Goal: Task Accomplishment & Management: Complete application form

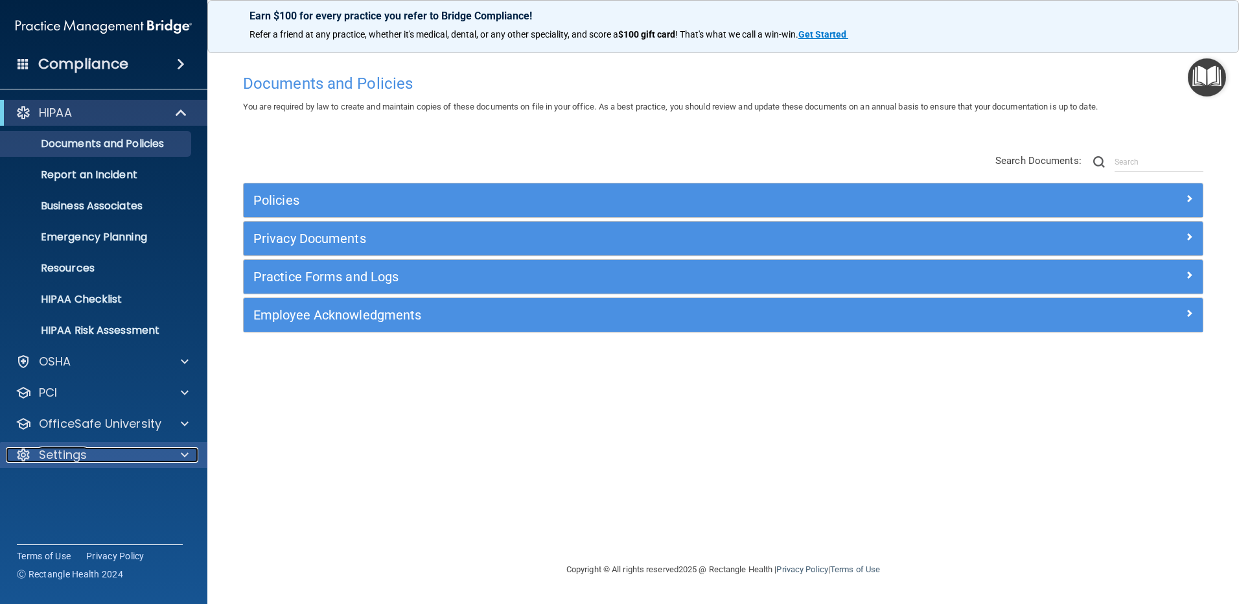
click at [179, 455] on div at bounding box center [183, 455] width 32 height 16
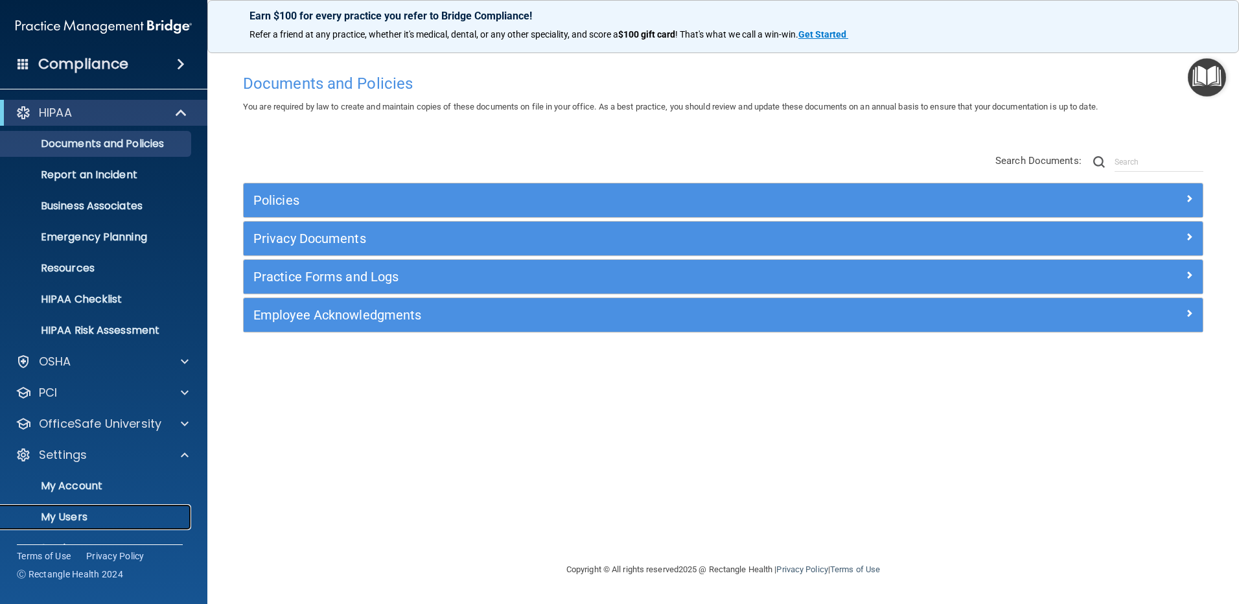
click at [128, 516] on p "My Users" at bounding box center [96, 517] width 177 height 13
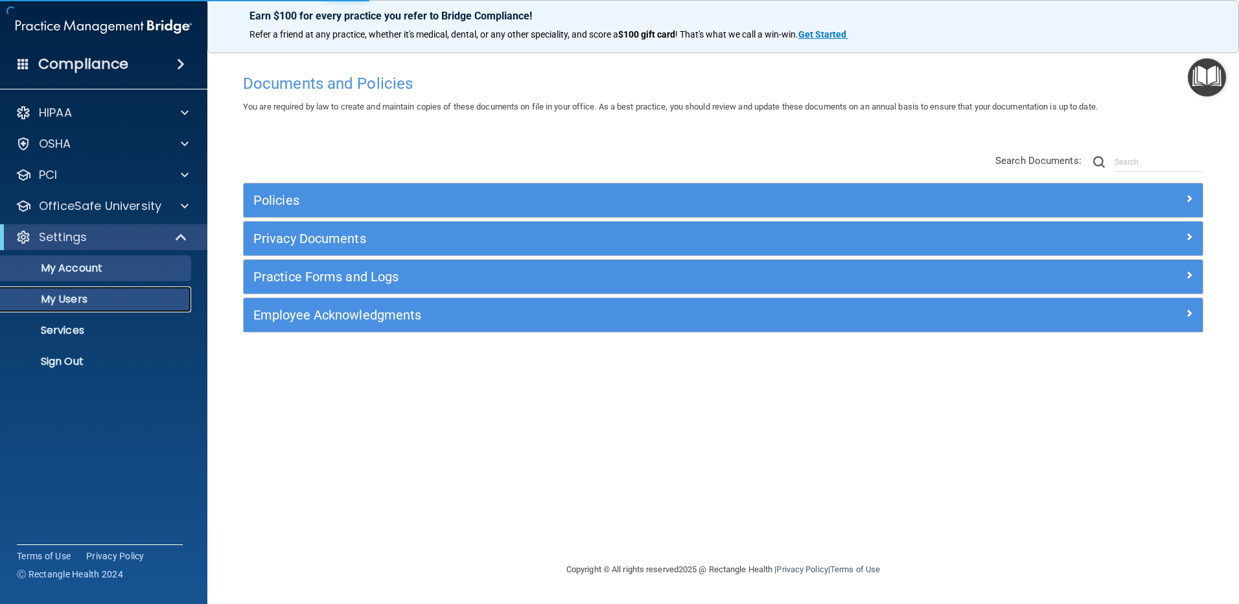
select select "20"
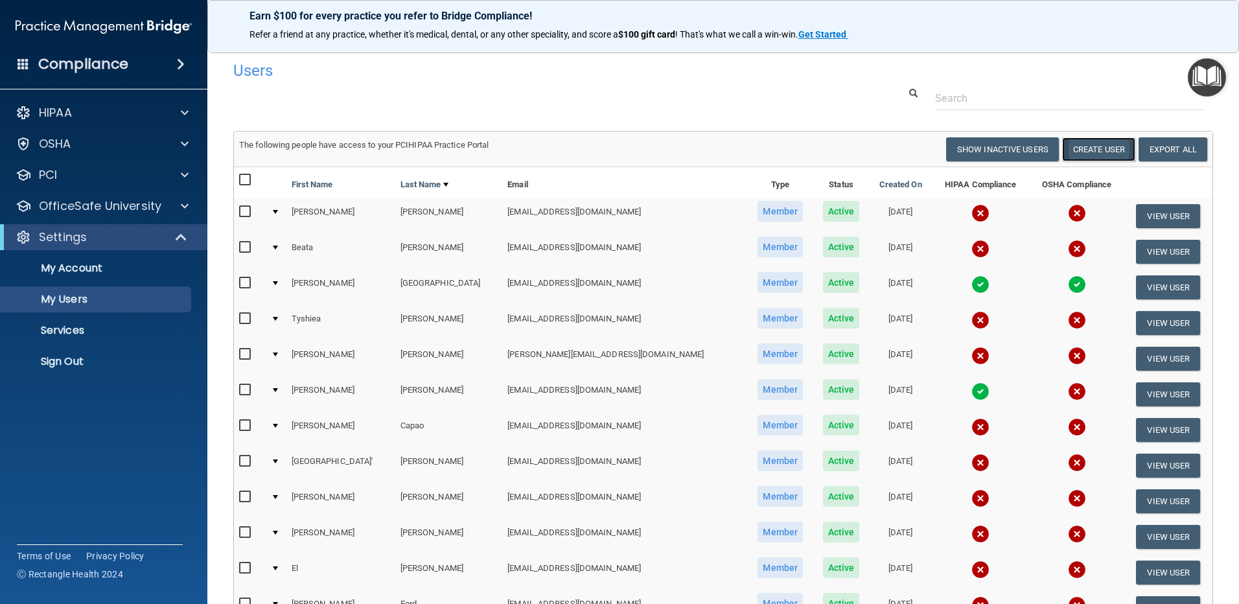
click at [1096, 153] on button "Create User" at bounding box center [1098, 149] width 73 height 24
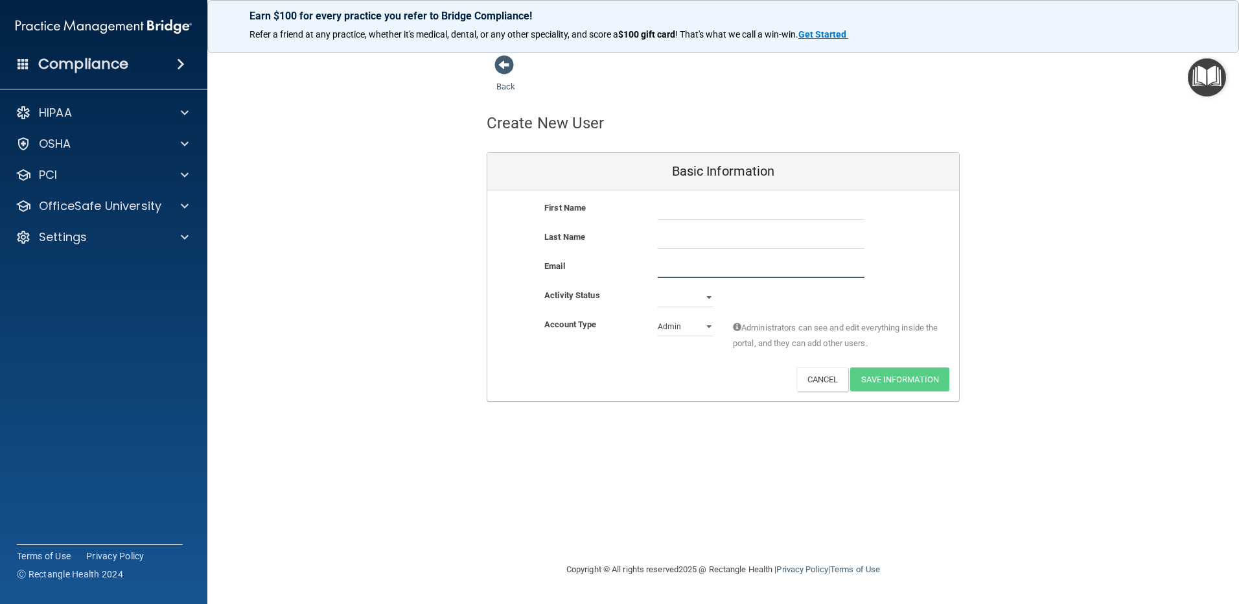
click at [689, 270] on input "email" at bounding box center [761, 268] width 207 height 19
paste input "[PHONE_NUMBER]"
type input "[PHONE_NUMBER]"
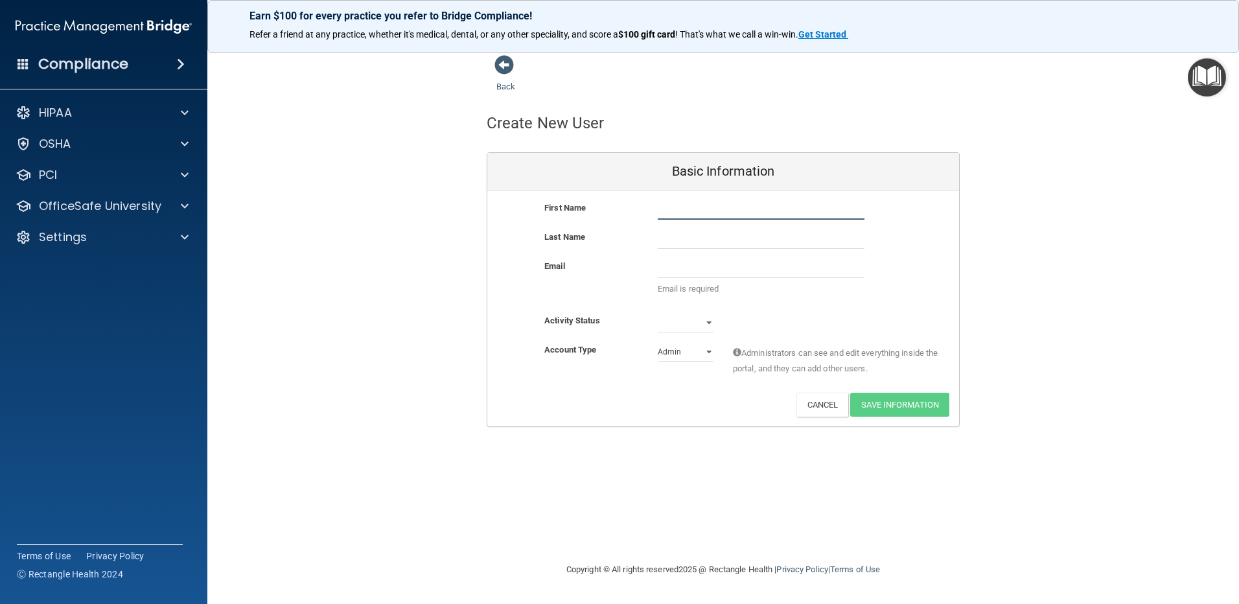
click at [689, 213] on input "text" at bounding box center [761, 209] width 207 height 19
type input "[PERSON_NAME]"
click at [709, 243] on input "text" at bounding box center [761, 238] width 207 height 19
type input "[PERSON_NAME]"
click at [697, 273] on input "email" at bounding box center [761, 268] width 207 height 19
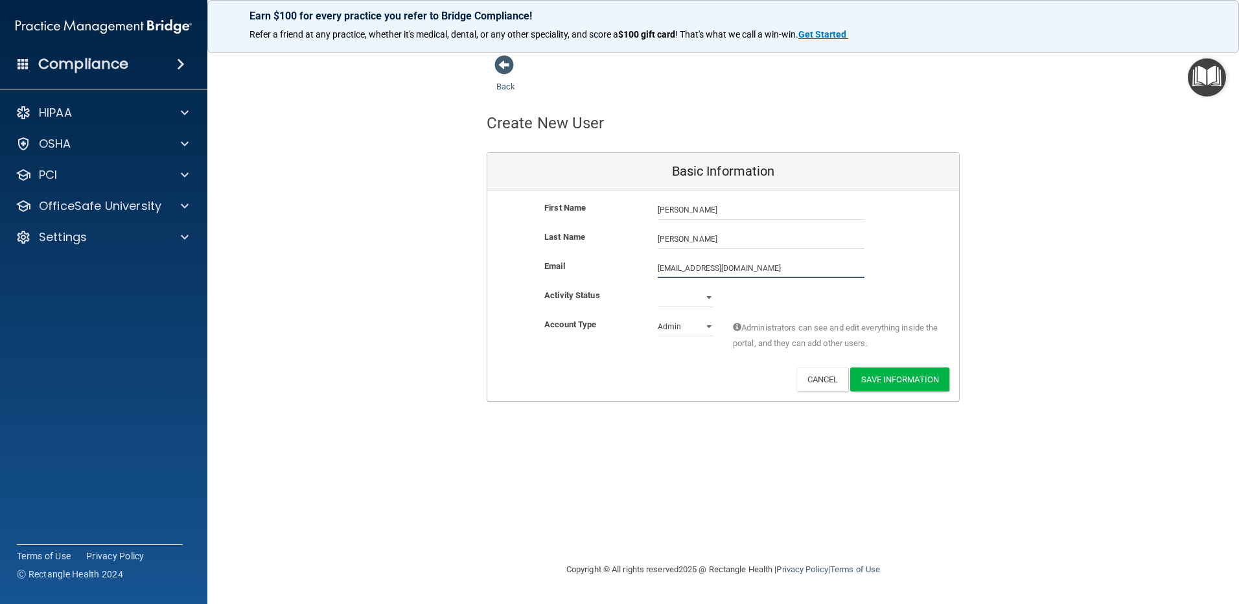
type input "[EMAIL_ADDRESS][DOMAIN_NAME]"
click at [707, 298] on select "Active Inactive" at bounding box center [686, 297] width 56 height 19
select select "active"
click at [658, 288] on select "Active Inactive" at bounding box center [686, 297] width 56 height 19
click at [711, 324] on select "Admin Member" at bounding box center [686, 326] width 56 height 19
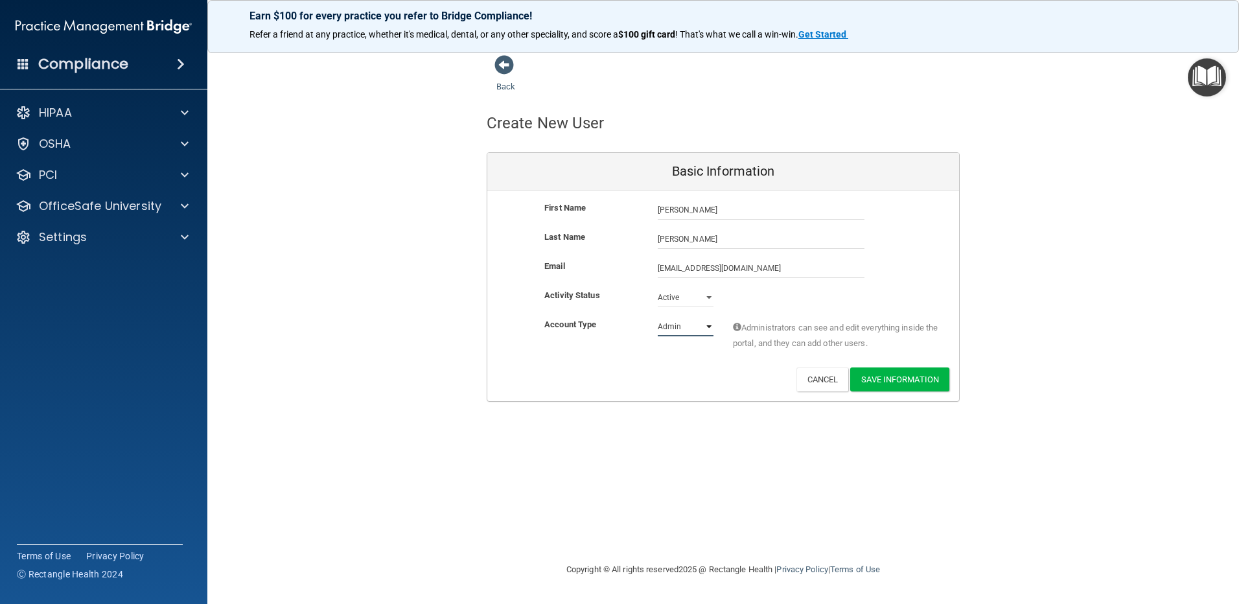
select select "practice_member"
click at [658, 317] on select "Admin Member" at bounding box center [686, 326] width 56 height 19
click at [1114, 424] on div "Back Create New User Basic Information First Name [PERSON_NAME] [PERSON_NAME] L…" at bounding box center [723, 301] width 980 height 494
click at [884, 382] on button "Save Information" at bounding box center [899, 379] width 99 height 24
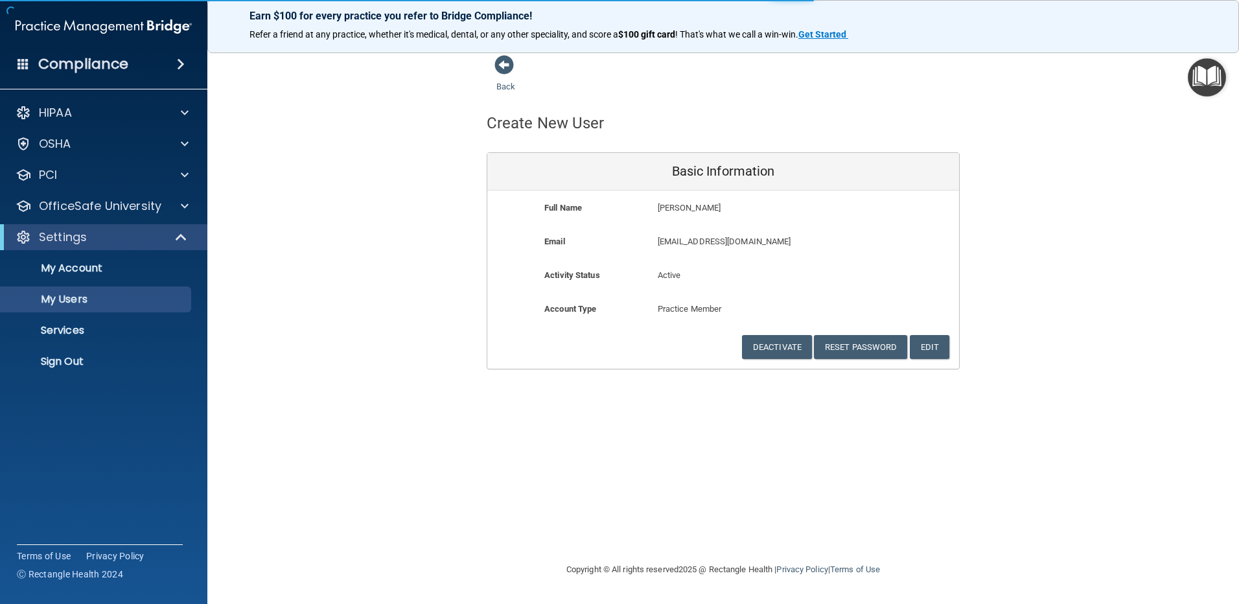
select select "20"
